Goal: Task Accomplishment & Management: Manage account settings

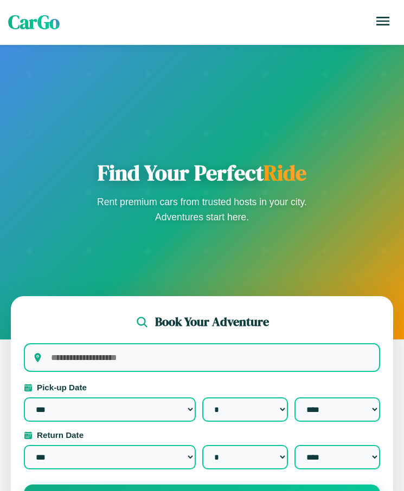
select select "*"
click at [383, 21] on icon at bounding box center [382, 21] width 13 height 9
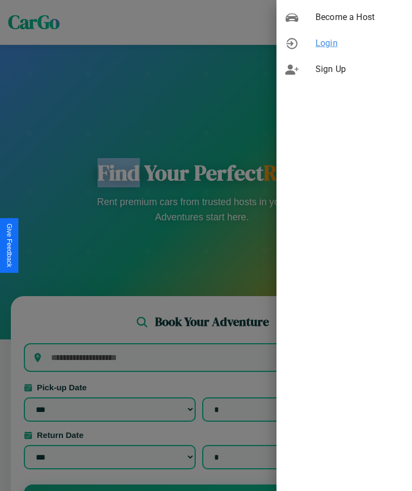
click at [344, 43] on span "Login" at bounding box center [359, 43] width 88 height 13
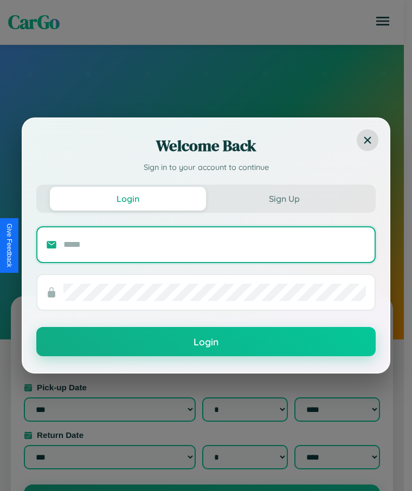
click at [215, 244] on input "text" at bounding box center [214, 244] width 302 height 17
type input "**********"
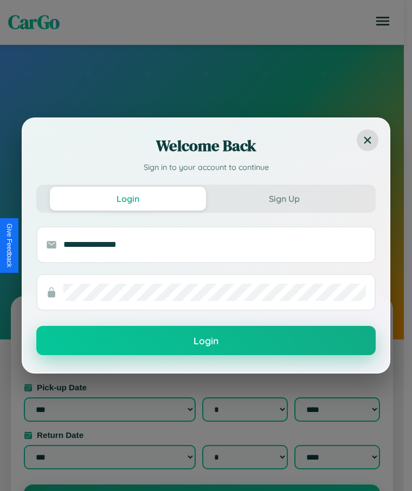
click at [206, 341] on button "Login" at bounding box center [205, 340] width 339 height 29
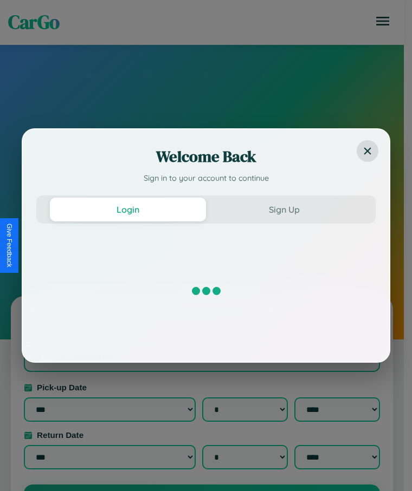
select select "*"
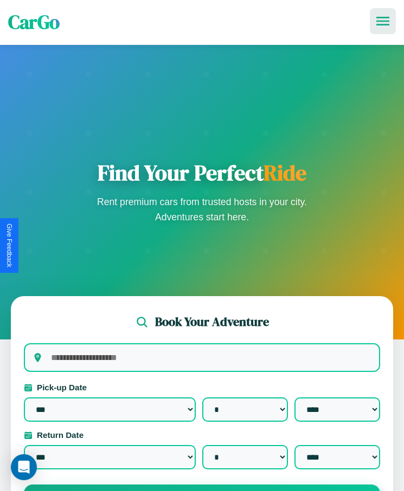
click at [383, 21] on icon at bounding box center [382, 21] width 13 height 9
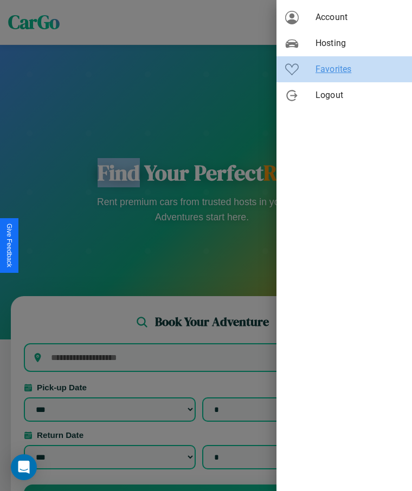
click at [344, 69] on span "Favorites" at bounding box center [359, 69] width 88 height 13
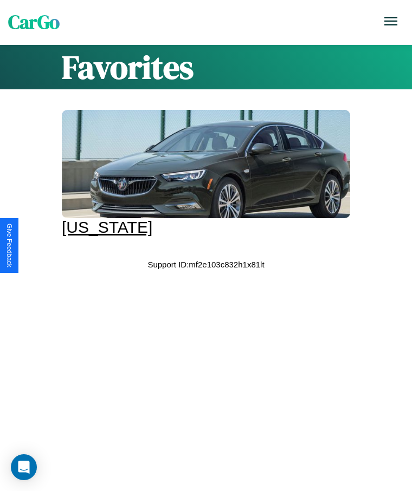
click at [202, 173] on div at bounding box center [206, 164] width 288 height 108
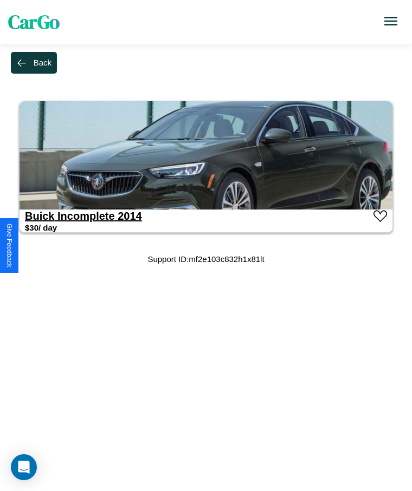
click at [40, 216] on link "Buick Incomplete 2014" at bounding box center [83, 216] width 117 height 12
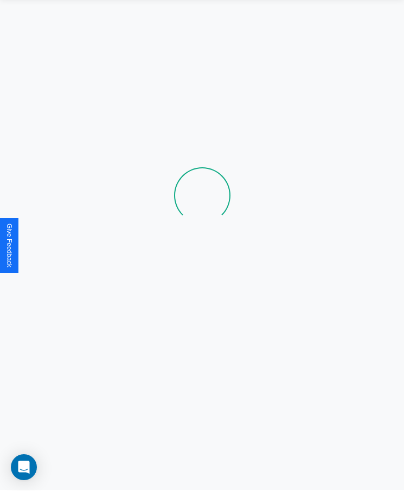
scroll to position [60, 0]
